Goal: Information Seeking & Learning: Check status

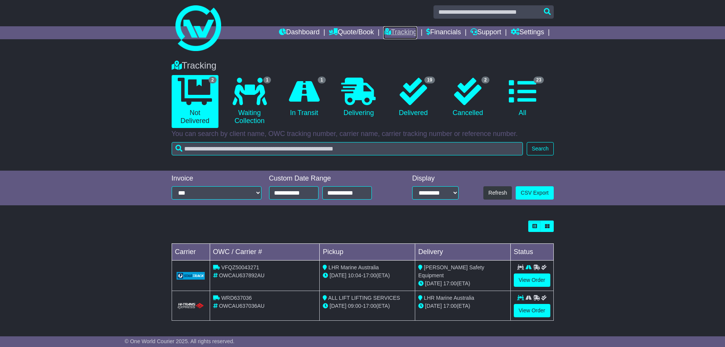
click at [402, 36] on link "Tracking" at bounding box center [400, 32] width 34 height 13
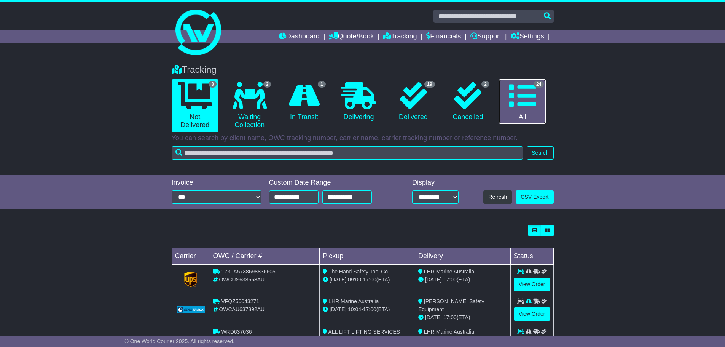
click at [515, 95] on icon at bounding box center [522, 95] width 27 height 27
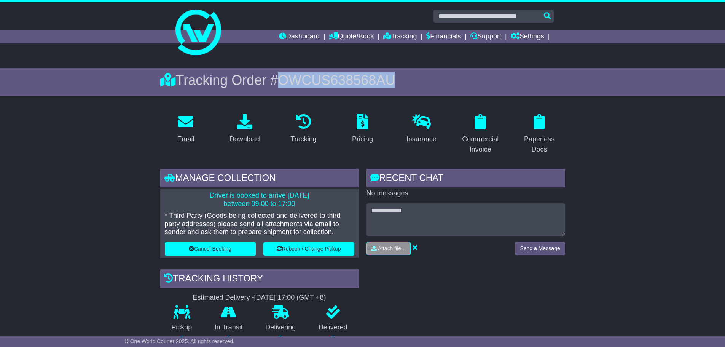
drag, startPoint x: 408, startPoint y: 77, endPoint x: 285, endPoint y: 80, distance: 123.0
click at [285, 80] on div "Tracking Order # OWCUS638568AU" at bounding box center [362, 80] width 405 height 16
copy span "OWCUS638568AU"
click at [469, 289] on div "RECENT CHAT Loading... No messages Attach file..." at bounding box center [466, 317] width 206 height 296
click at [350, 83] on span "OWCUS638568AU" at bounding box center [336, 80] width 117 height 16
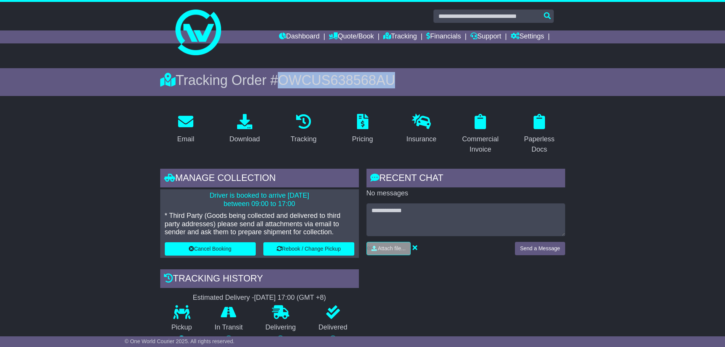
click at [350, 83] on span "OWCUS638568AU" at bounding box center [336, 80] width 117 height 16
copy span "OWCUS638568AU"
click at [443, 283] on div "RECENT CHAT Loading... No messages Attach file..." at bounding box center [466, 317] width 206 height 296
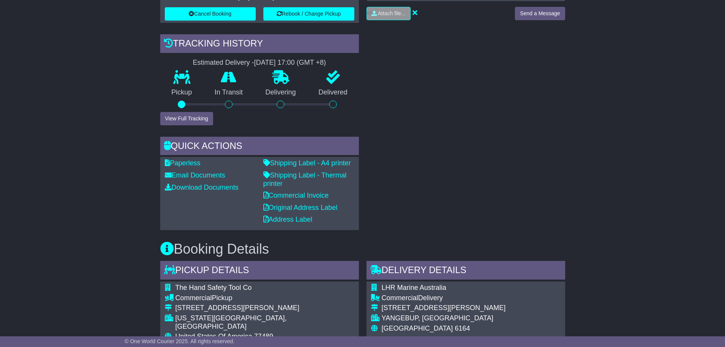
scroll to position [76, 0]
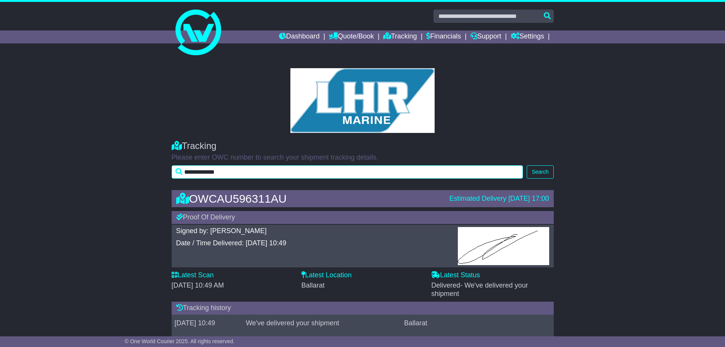
drag, startPoint x: 211, startPoint y: 175, endPoint x: 172, endPoint y: 175, distance: 39.2
click at [175, 175] on input "**********" at bounding box center [348, 171] width 352 height 13
paste input "text"
type input "**********"
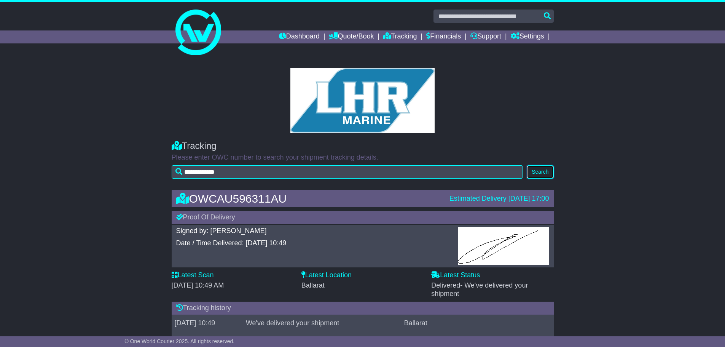
drag, startPoint x: 538, startPoint y: 169, endPoint x: 538, endPoint y: 180, distance: 11.0
click at [538, 169] on button "Search" at bounding box center [540, 171] width 27 height 13
